Goal: Find specific page/section: Find specific page/section

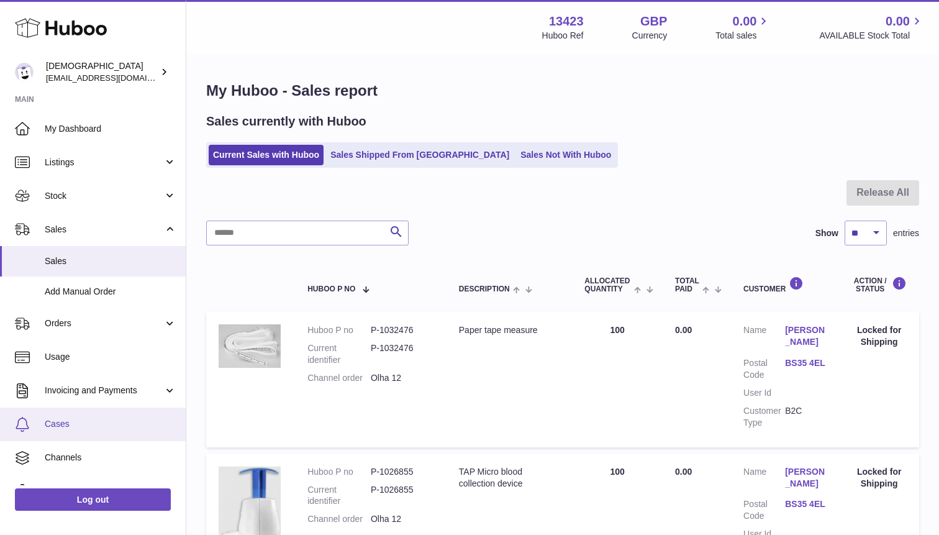
click at [72, 437] on link "Cases" at bounding box center [93, 424] width 186 height 34
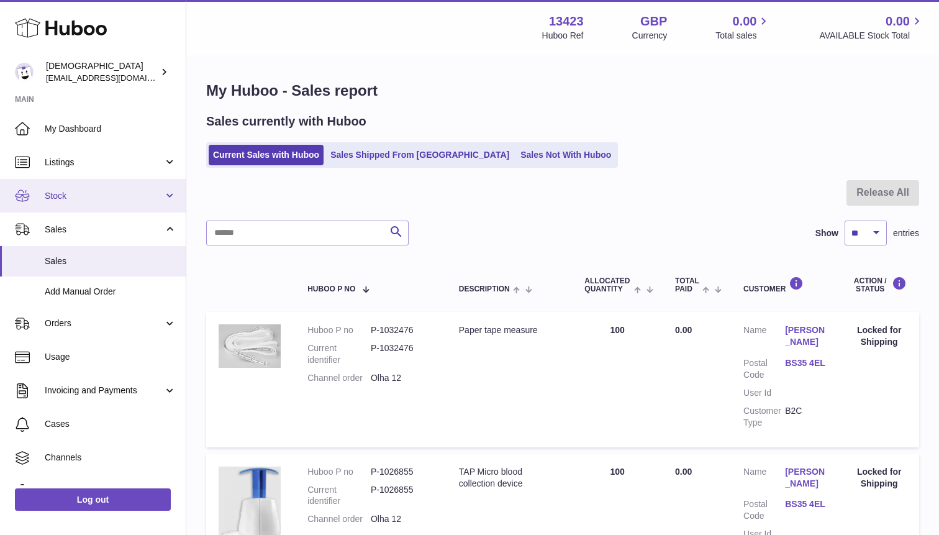
click at [76, 193] on span "Stock" at bounding box center [104, 196] width 119 height 12
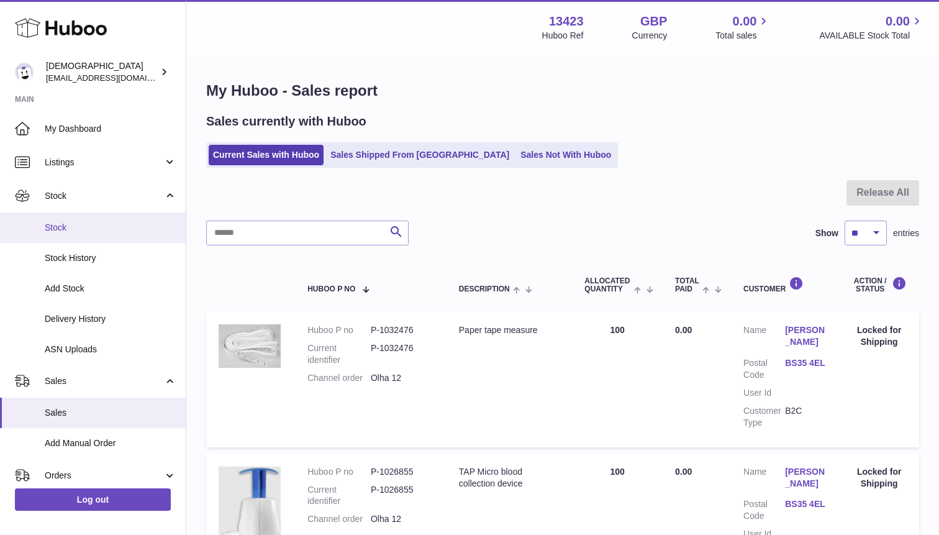
click at [76, 222] on span "Stock" at bounding box center [111, 228] width 132 height 12
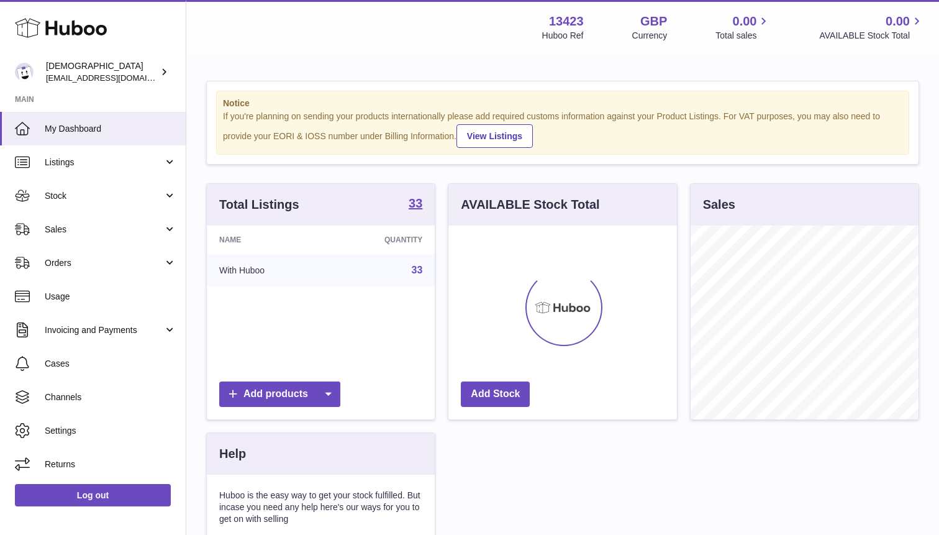
scroll to position [194, 228]
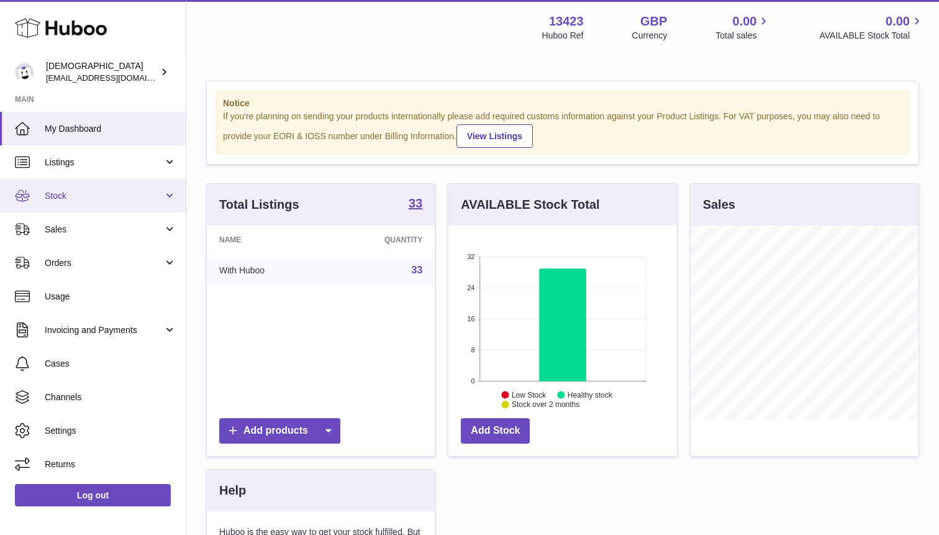
click at [69, 197] on span "Stock" at bounding box center [104, 196] width 119 height 12
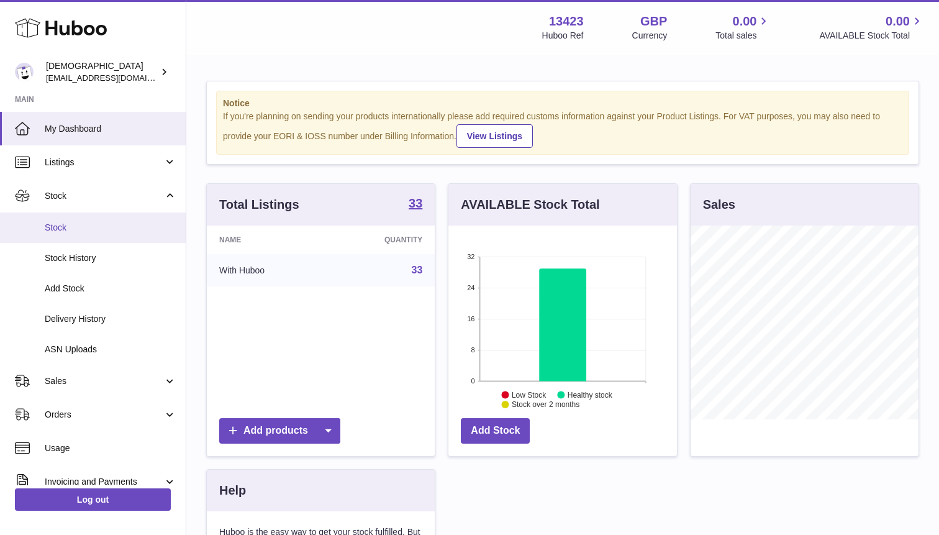
click at [70, 228] on span "Stock" at bounding box center [111, 228] width 132 height 12
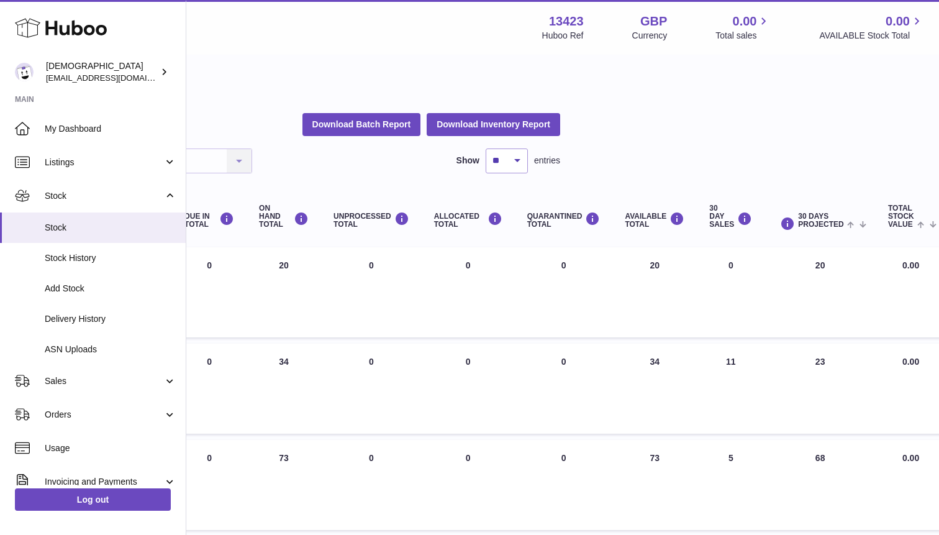
scroll to position [0, 412]
